Goal: Check status: Check status

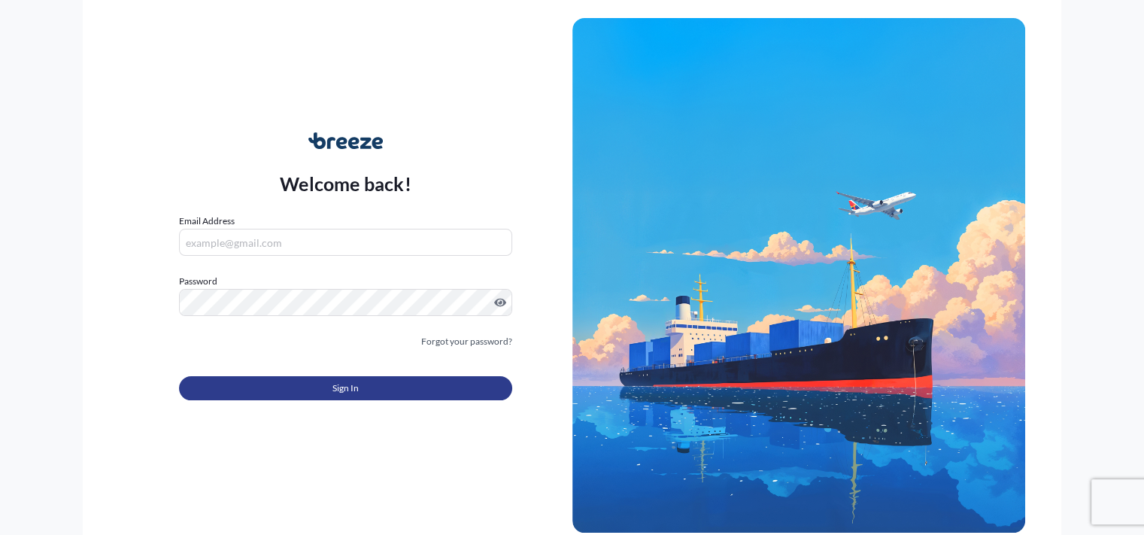
type input "[EMAIL_ADDRESS][DOMAIN_NAME]"
click at [312, 381] on button "Sign In" at bounding box center [345, 388] width 333 height 24
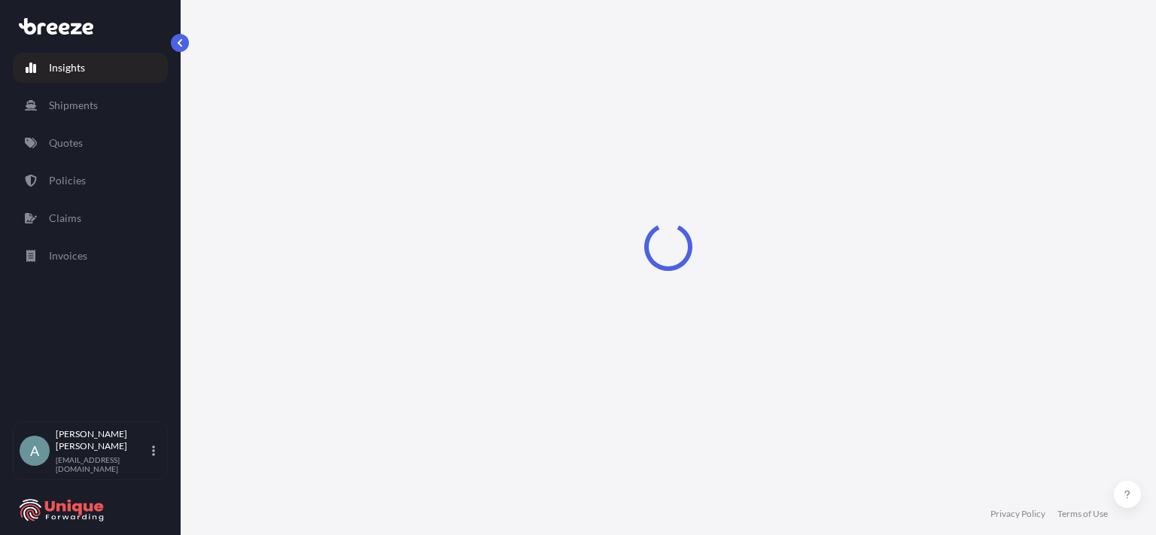
select select "2025"
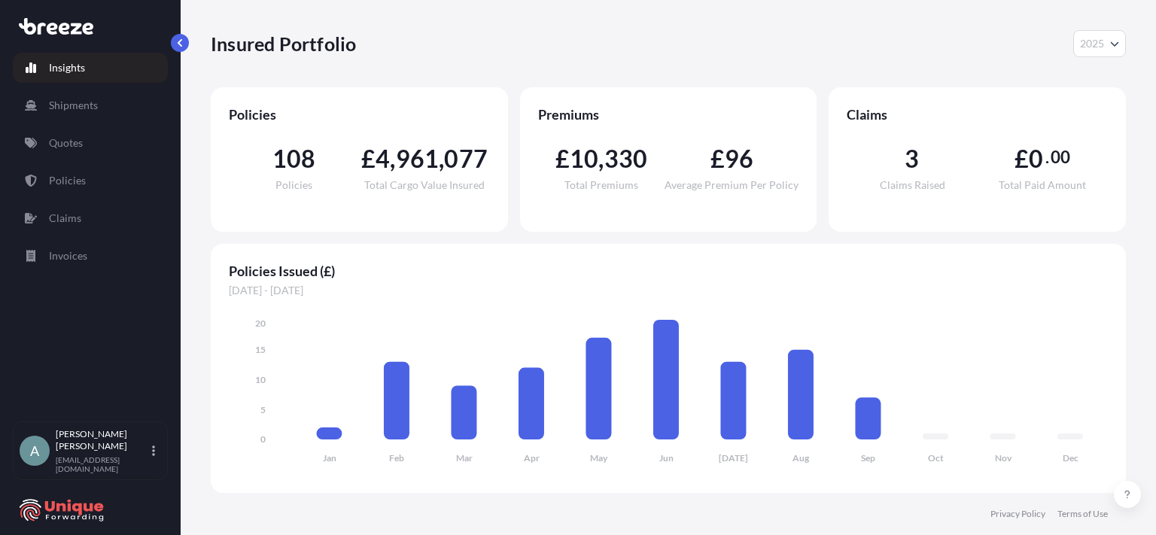
click at [304, 171] on span "108" at bounding box center [294, 159] width 44 height 24
click at [57, 174] on p "Policies" at bounding box center [67, 180] width 37 height 15
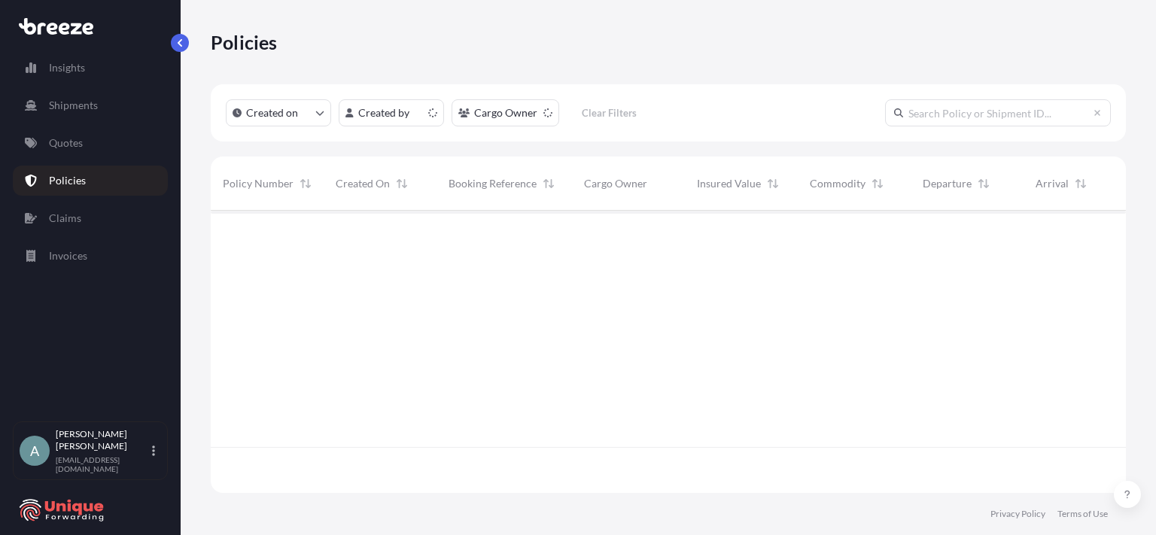
scroll to position [279, 903]
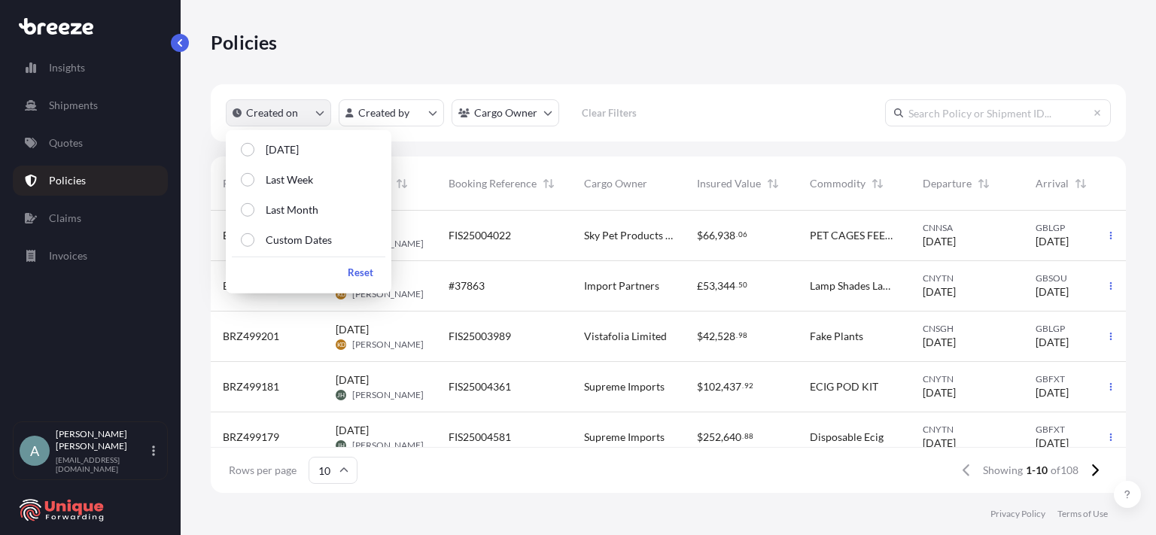
click at [311, 113] on button "Created on" at bounding box center [278, 112] width 105 height 27
click at [299, 231] on button "Custom Dates" at bounding box center [308, 239] width 153 height 27
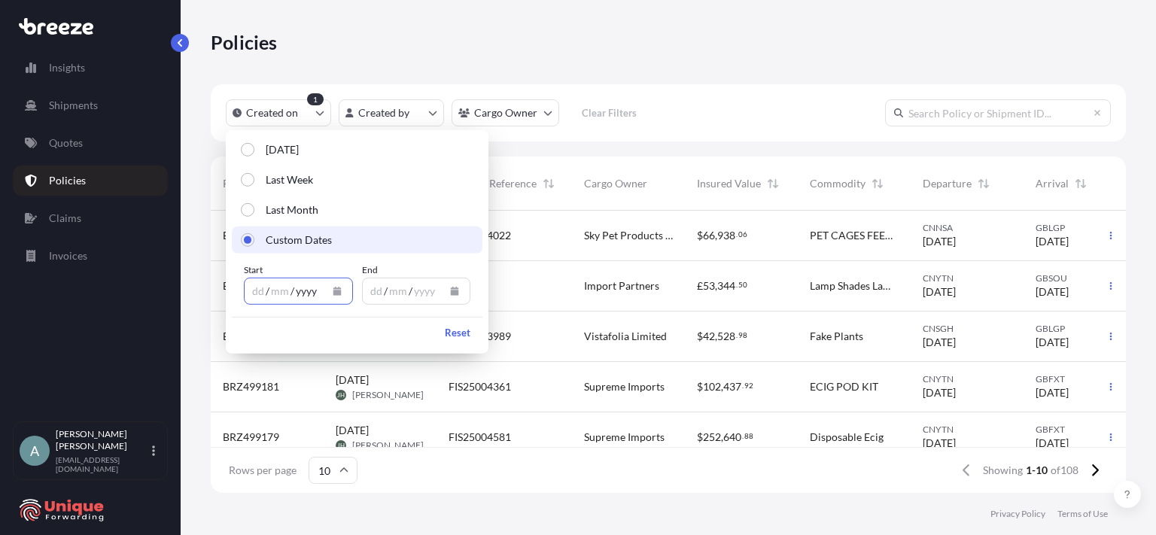
click at [299, 287] on div "yyyy" at bounding box center [306, 291] width 24 height 18
click at [260, 292] on div "dd" at bounding box center [258, 291] width 15 height 18
click at [331, 291] on button "Calendar" at bounding box center [337, 291] width 24 height 24
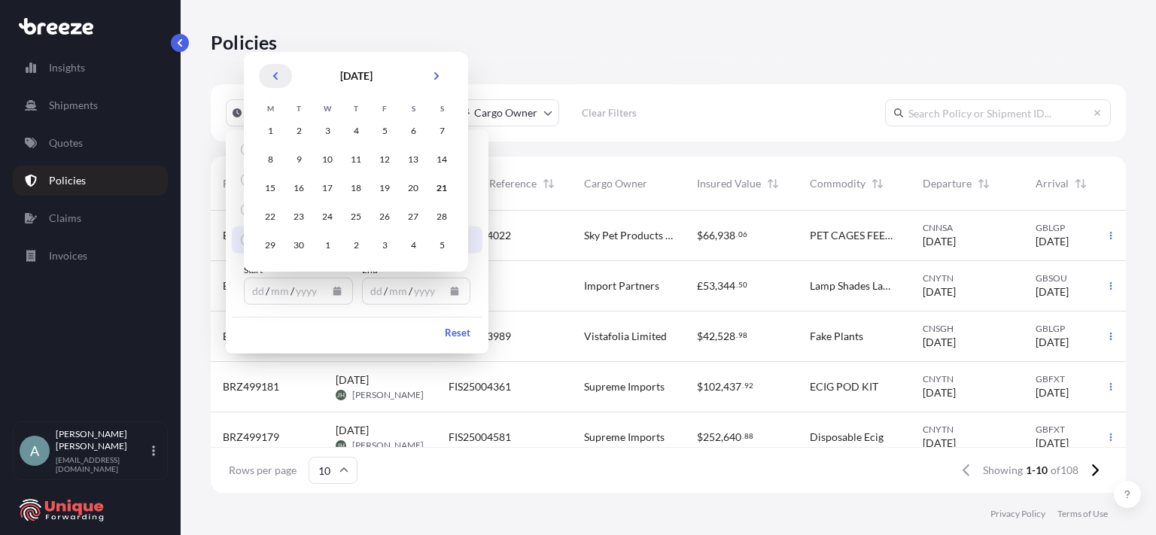
click at [269, 81] on button "Previous" at bounding box center [275, 76] width 33 height 24
click at [294, 131] on div "1" at bounding box center [298, 130] width 27 height 27
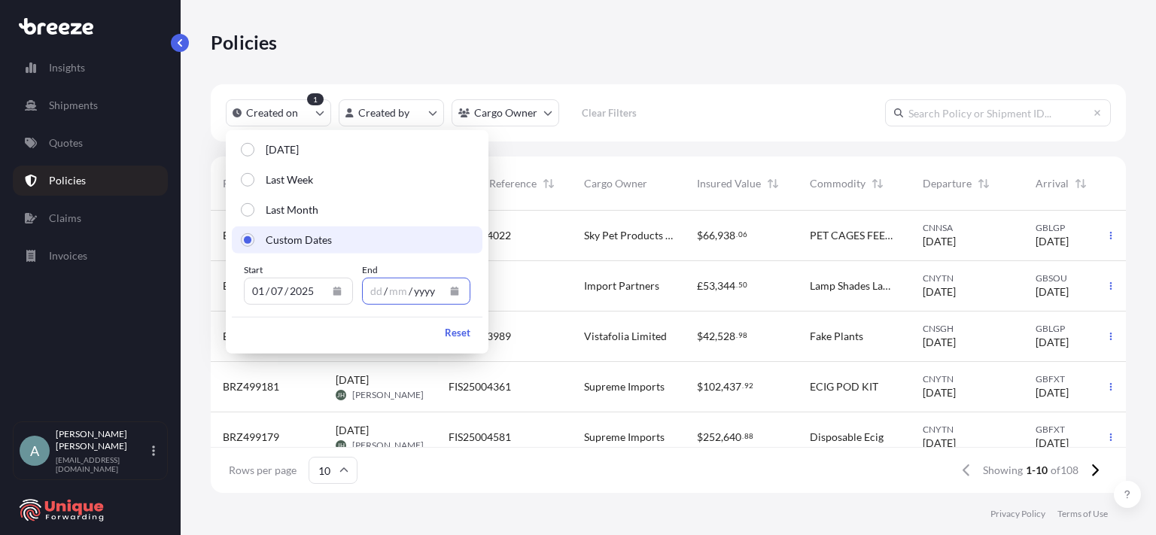
click at [415, 293] on div "yyyy" at bounding box center [424, 291] width 24 height 18
click at [454, 294] on icon "Calendar" at bounding box center [455, 291] width 8 height 9
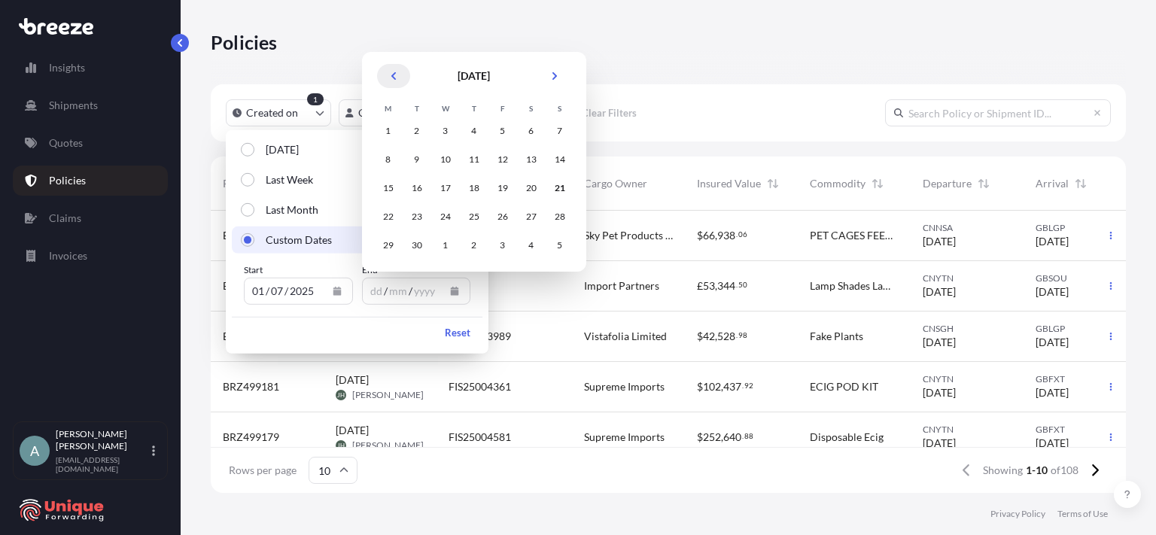
click at [393, 80] on icon "Previous" at bounding box center [393, 75] width 9 height 9
click at [473, 243] on div "31" at bounding box center [473, 245] width 27 height 27
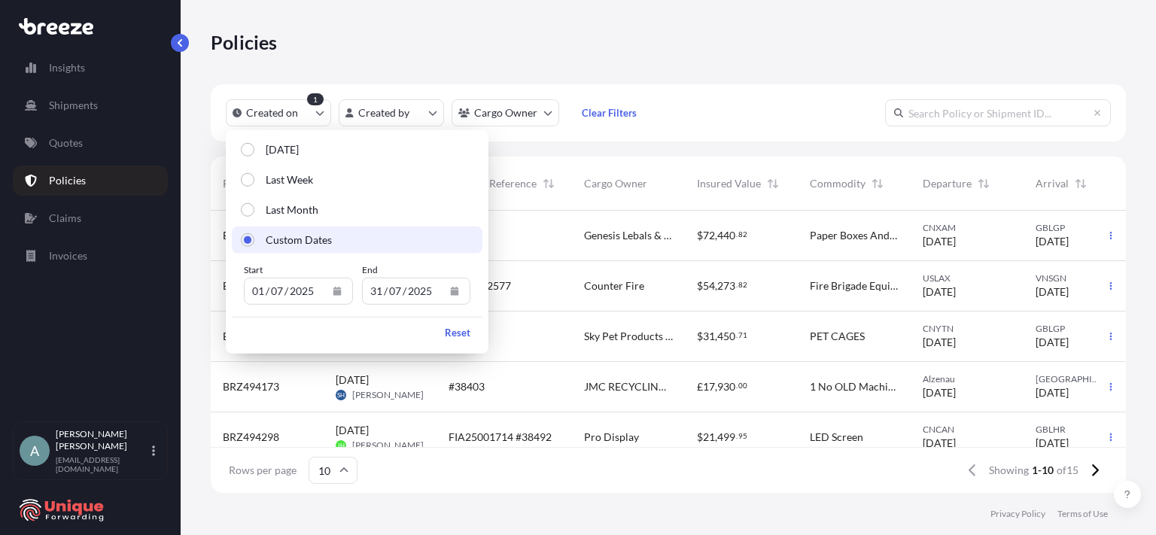
click at [698, 129] on div "Created on 1 Created by Cargo Owner Clear Filters" at bounding box center [668, 112] width 915 height 57
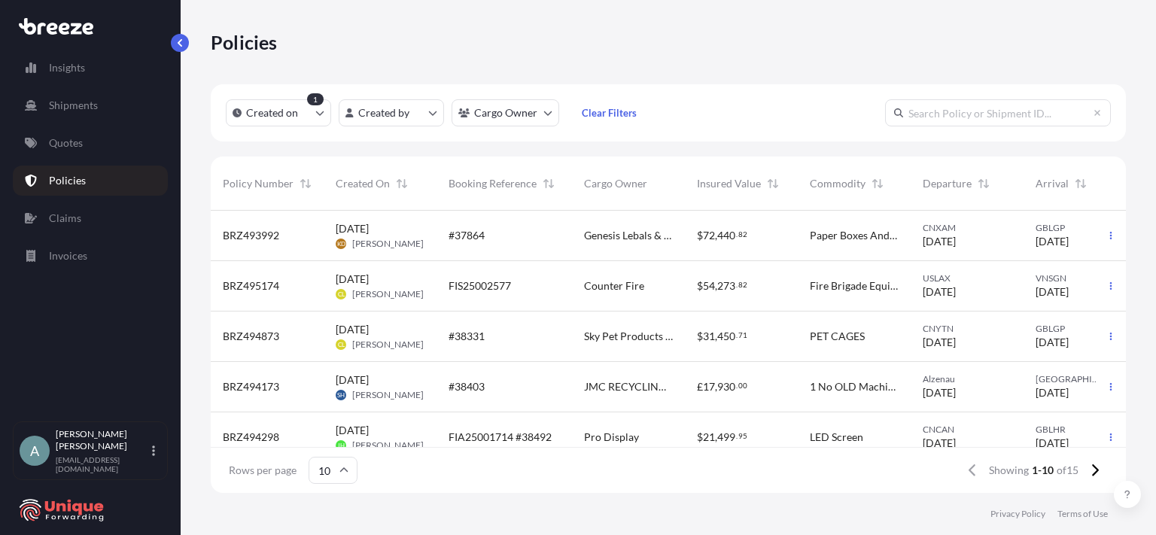
click at [763, 118] on div "Created on 1 Created by Cargo Owner Clear Filters" at bounding box center [668, 112] width 915 height 57
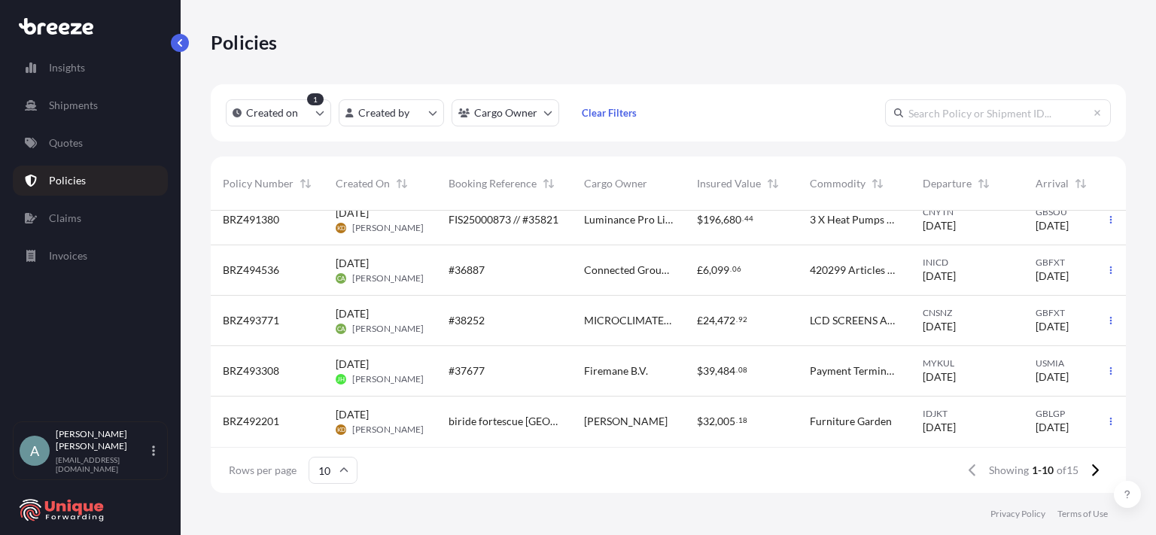
scroll to position [0, 0]
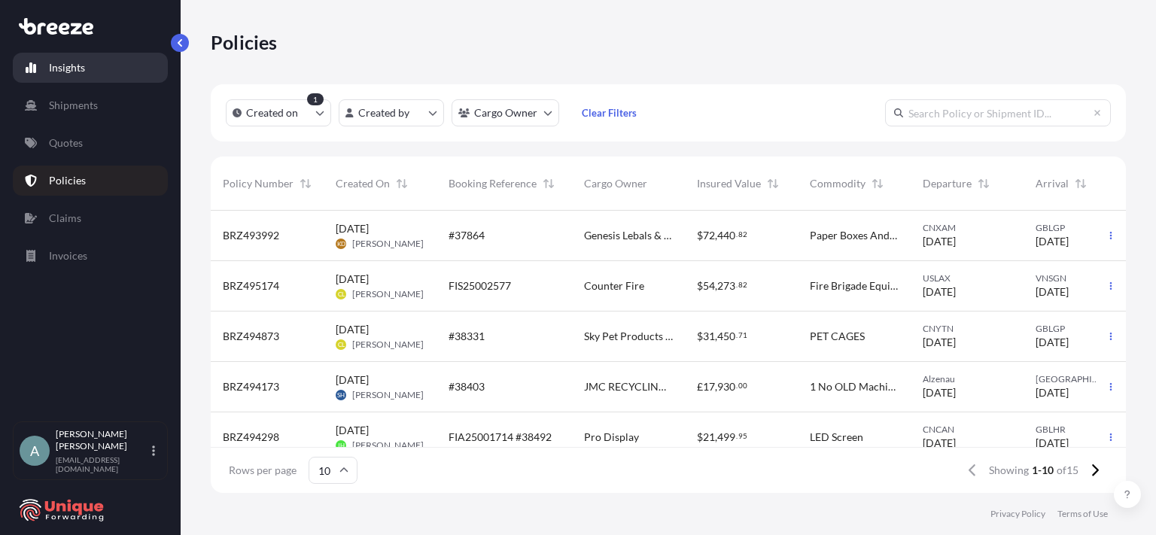
click at [92, 74] on link "Insights" at bounding box center [90, 68] width 155 height 30
select select "2025"
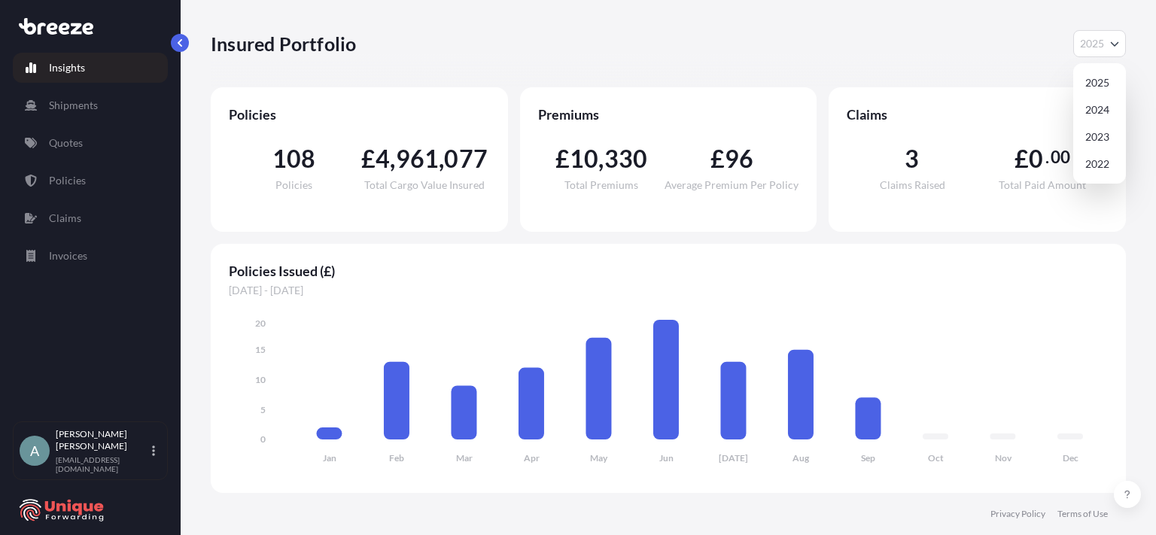
click at [1108, 47] on button "2025" at bounding box center [1099, 43] width 53 height 27
click at [1098, 87] on div "2025" at bounding box center [1099, 82] width 41 height 27
